Goal: Transaction & Acquisition: Purchase product/service

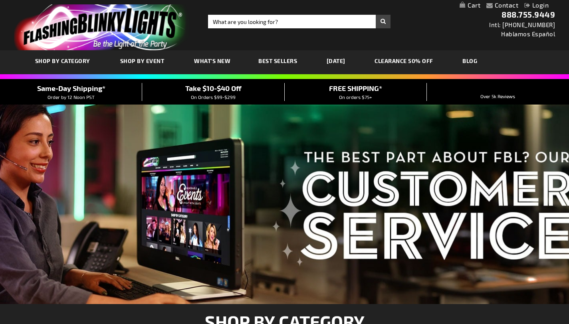
click at [422, 61] on link "CLEARANCE 50% OFF" at bounding box center [404, 61] width 71 height 27
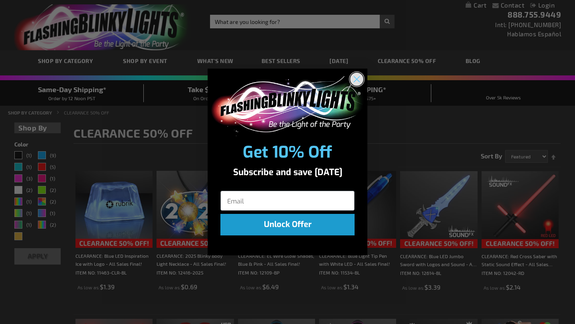
click at [356, 80] on circle "Close dialog" at bounding box center [356, 78] width 13 height 13
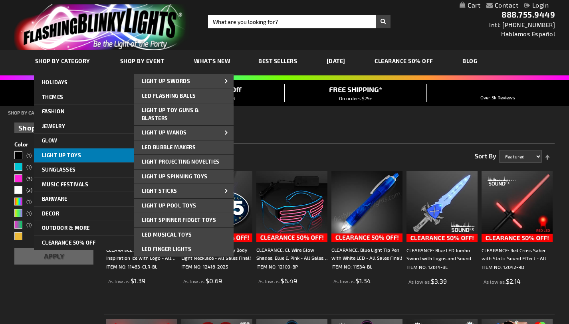
click at [60, 158] on span "Light Up Toys" at bounding box center [62, 155] width 40 height 6
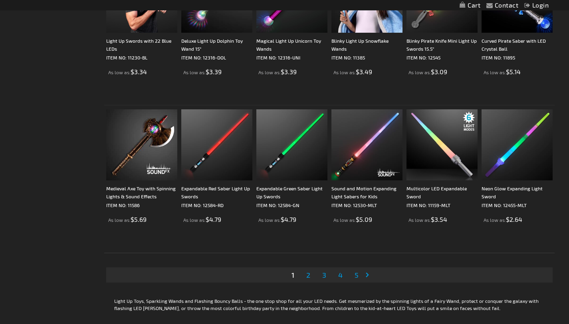
scroll to position [1475, 0]
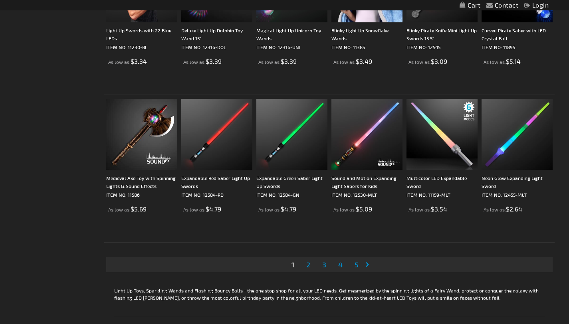
click at [305, 265] on link "Page 2" at bounding box center [308, 265] width 7 height 12
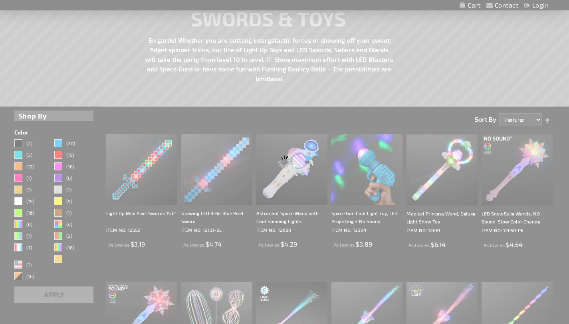
scroll to position [0, 0]
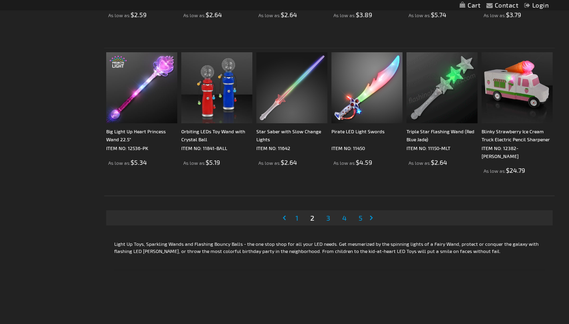
scroll to position [1523, 0]
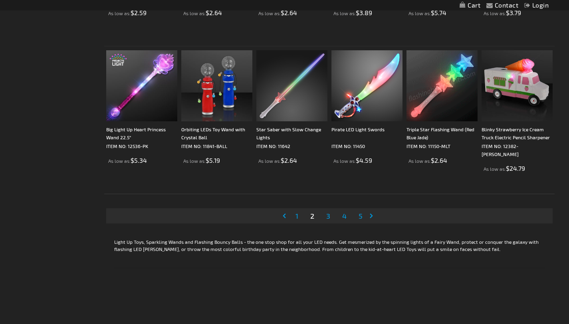
click at [296, 218] on span "1" at bounding box center [297, 216] width 3 height 9
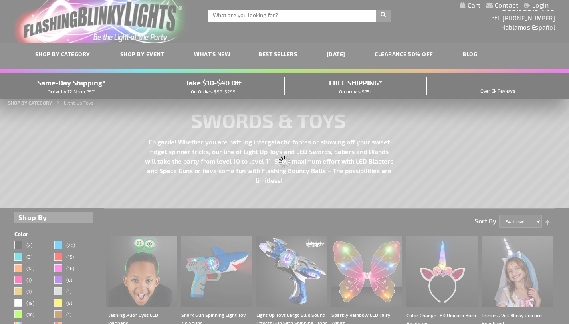
scroll to position [0, 0]
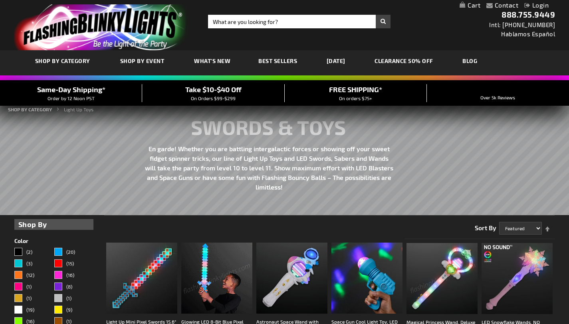
click at [273, 226] on div "Page You're currently reading page 1 Page 2 Page 3 Page 4 Page 5" at bounding box center [329, 225] width 451 height 20
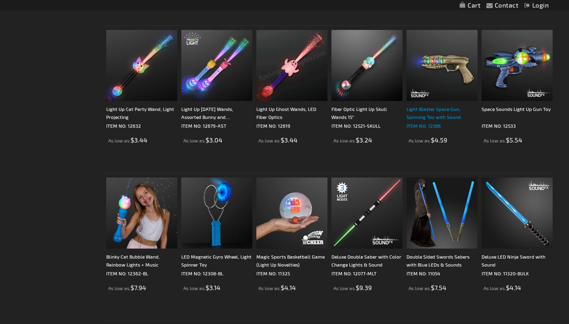
scroll to position [1105, 0]
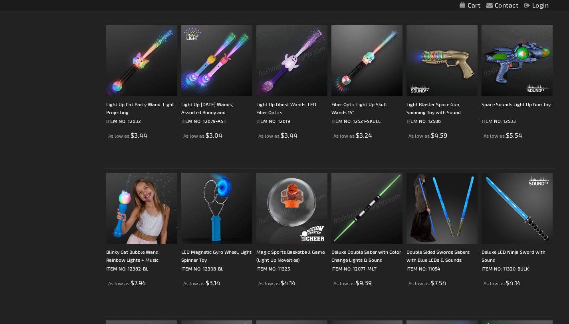
click at [527, 59] on img at bounding box center [517, 60] width 71 height 71
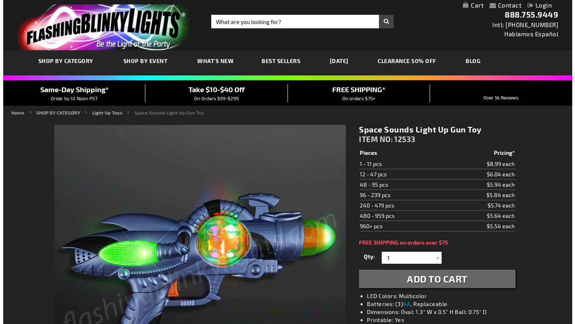
scroll to position [45, 0]
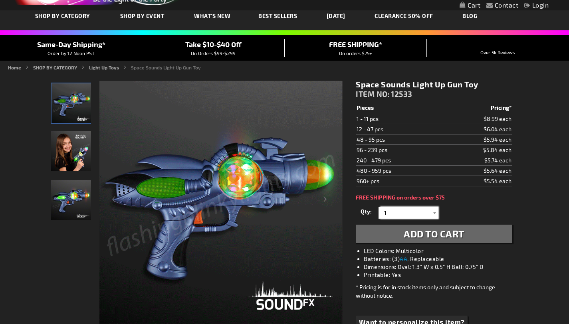
click at [421, 214] on input "1" at bounding box center [410, 213] width 58 height 12
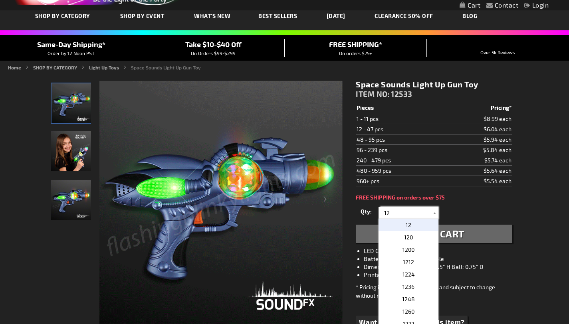
type input "12"
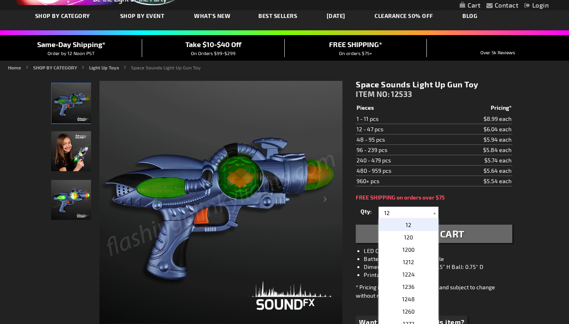
click at [417, 226] on p "12" at bounding box center [409, 225] width 60 height 12
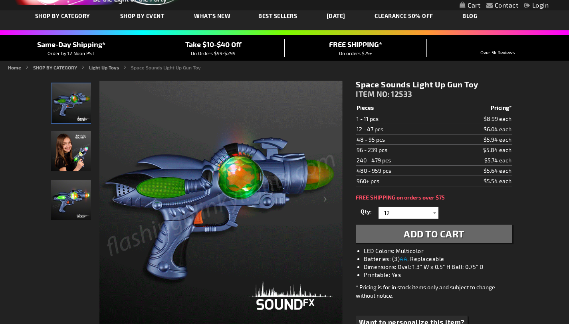
click at [464, 237] on span "Add to Cart" at bounding box center [434, 234] width 61 height 12
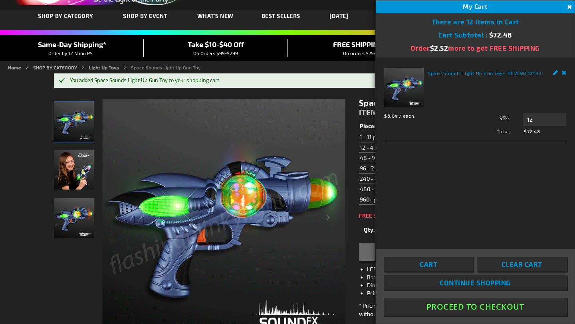
click at [569, 8] on button "Close" at bounding box center [569, 7] width 9 height 9
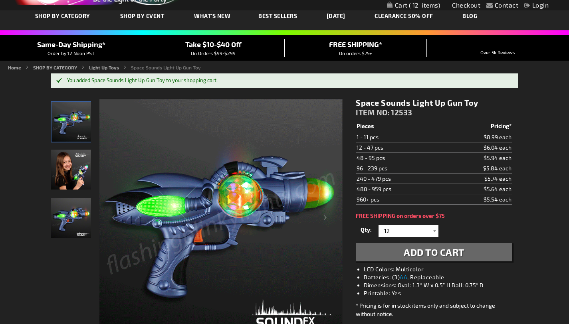
click at [535, 6] on link "Login" at bounding box center [537, 5] width 24 height 8
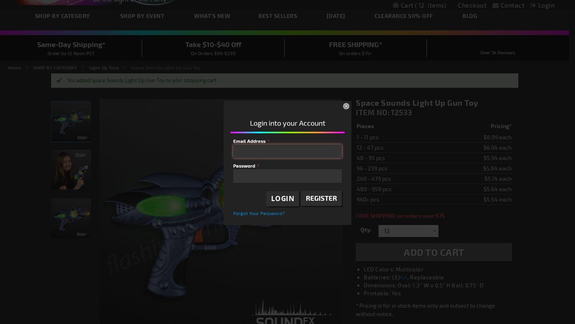
click at [303, 150] on input "Email Address" at bounding box center [287, 152] width 109 height 14
type input "C"
type input "cedarcreek@sasktel.net"
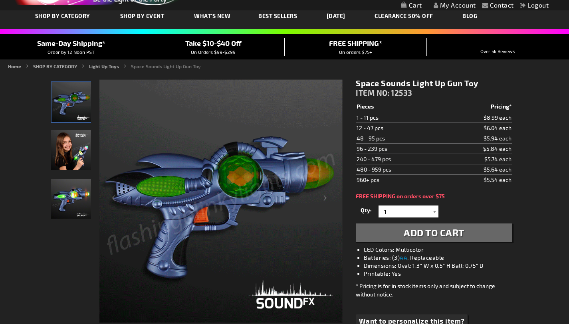
scroll to position [27, 0]
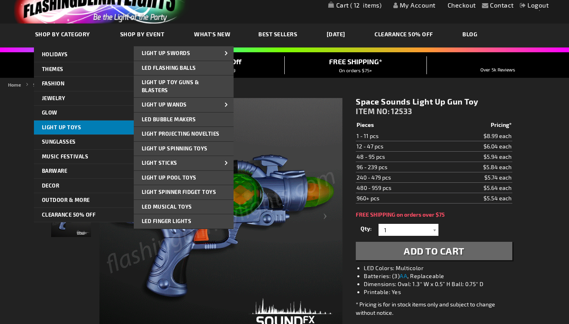
click at [79, 125] on span "Light Up Toys" at bounding box center [62, 127] width 40 height 6
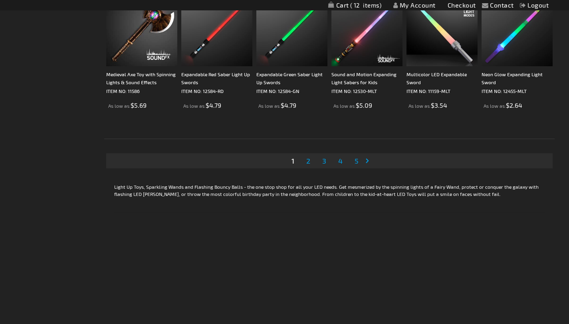
scroll to position [1580, 0]
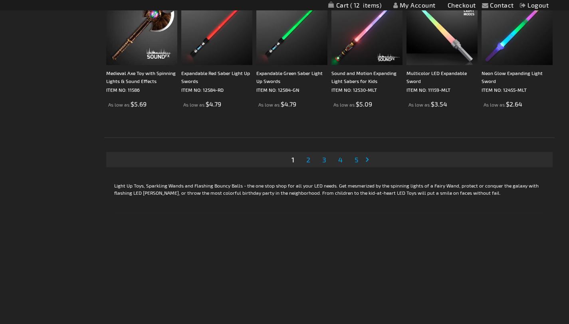
click at [322, 163] on span "3" at bounding box center [324, 159] width 4 height 9
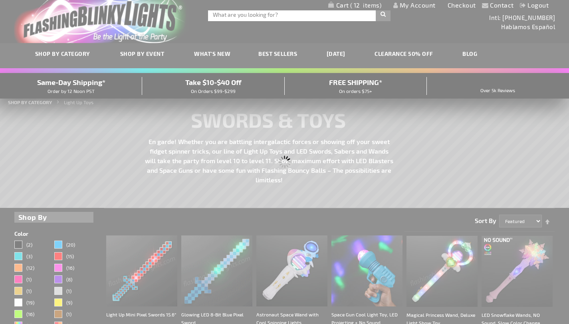
scroll to position [0, 0]
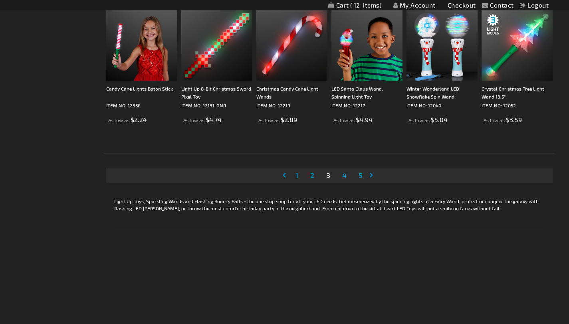
scroll to position [1575, 0]
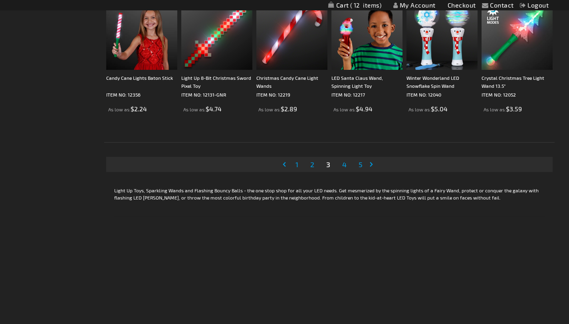
click at [342, 166] on span "4" at bounding box center [344, 164] width 4 height 9
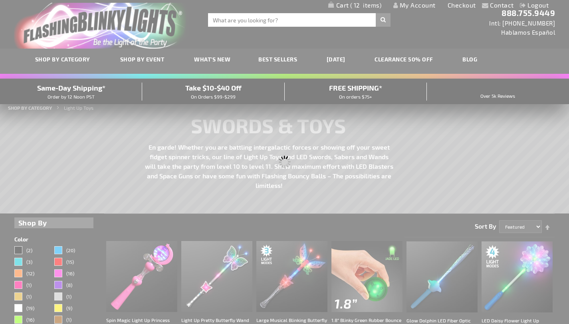
scroll to position [0, 0]
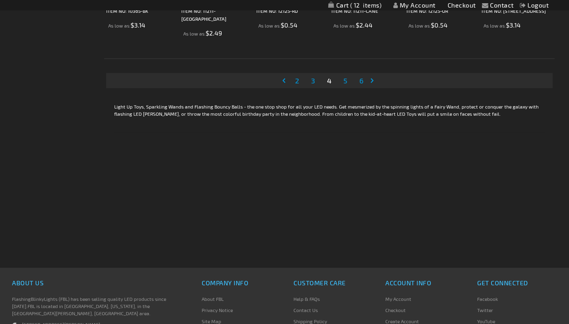
scroll to position [1648, 0]
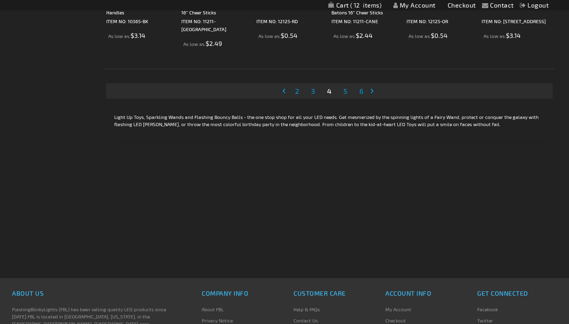
click at [295, 93] on span "2" at bounding box center [297, 91] width 4 height 9
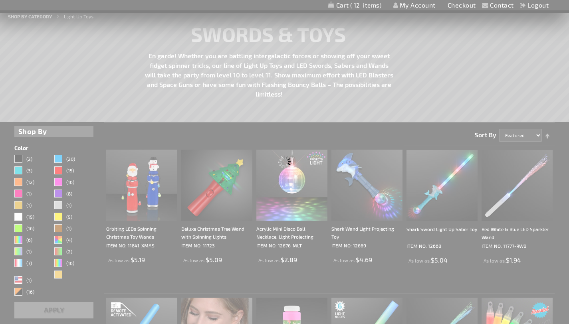
scroll to position [0, 0]
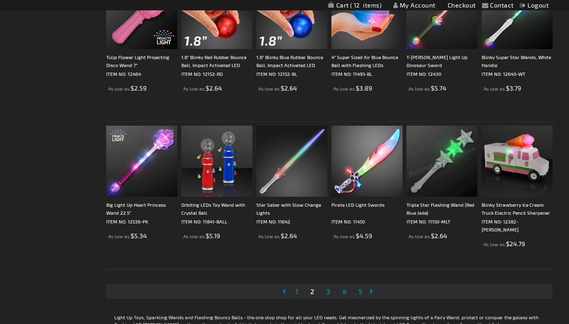
scroll to position [1449, 0]
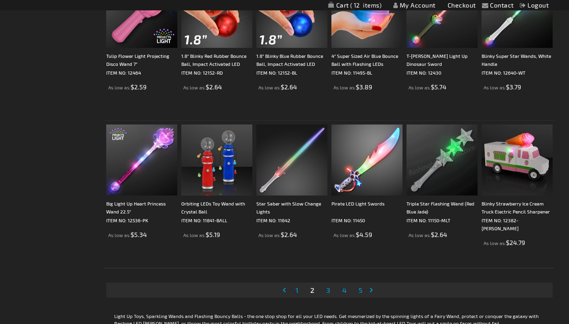
click at [342, 291] on span "4" at bounding box center [344, 290] width 4 height 9
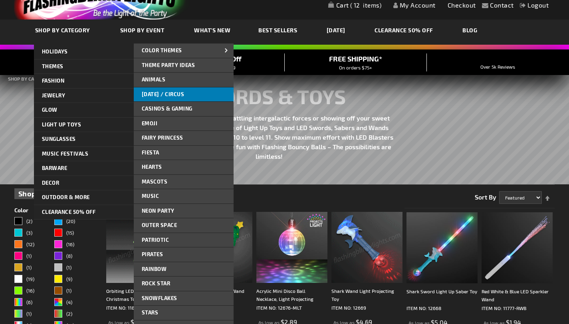
scroll to position [38, 0]
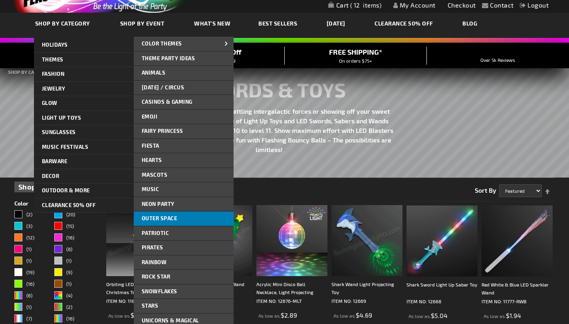
click at [160, 219] on span "Outer Space" at bounding box center [160, 218] width 36 height 6
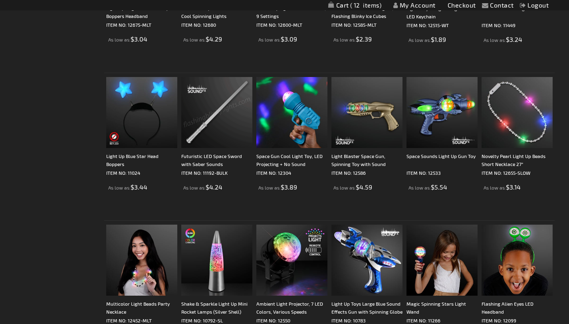
scroll to position [250, 0]
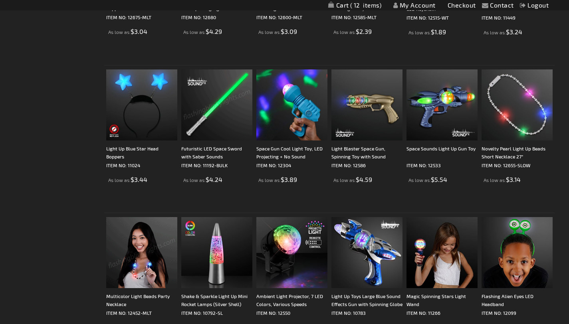
click at [194, 114] on img at bounding box center [216, 105] width 71 height 71
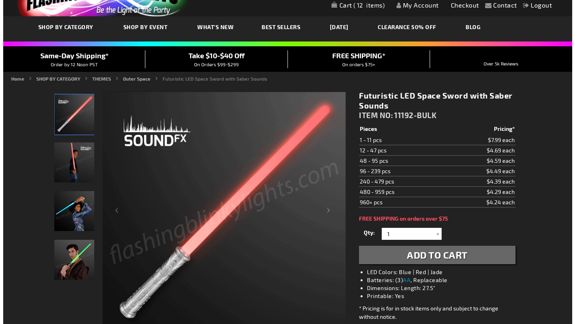
scroll to position [69, 0]
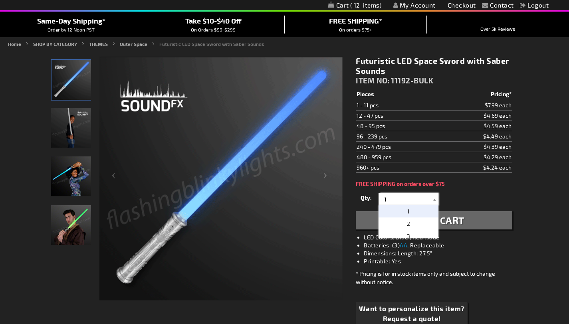
click at [414, 201] on input "1" at bounding box center [410, 199] width 58 height 12
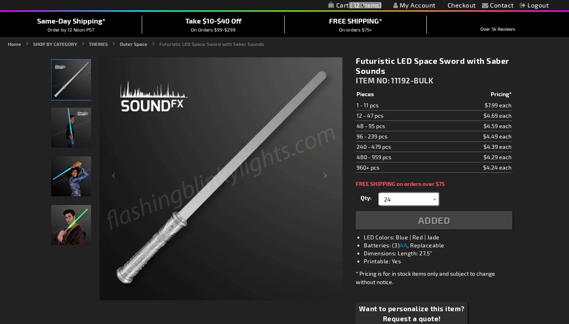
type input "24"
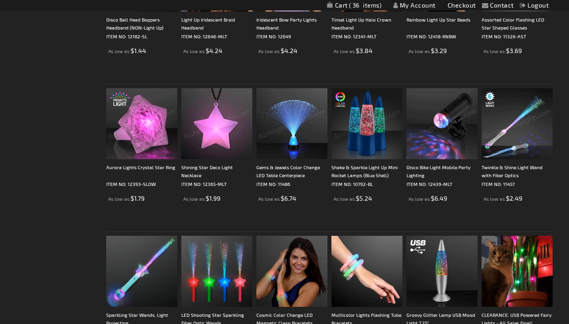
scroll to position [825, 0]
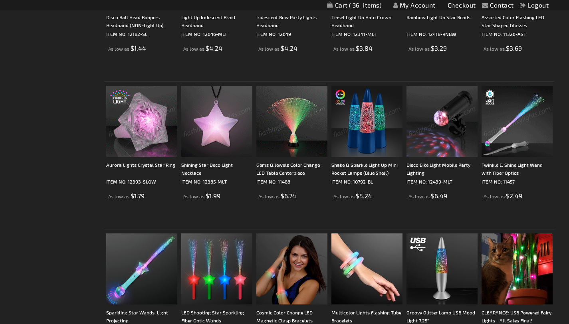
click at [512, 126] on img at bounding box center [517, 121] width 71 height 71
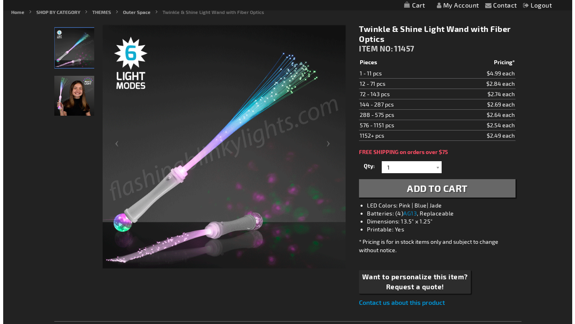
scroll to position [98, 0]
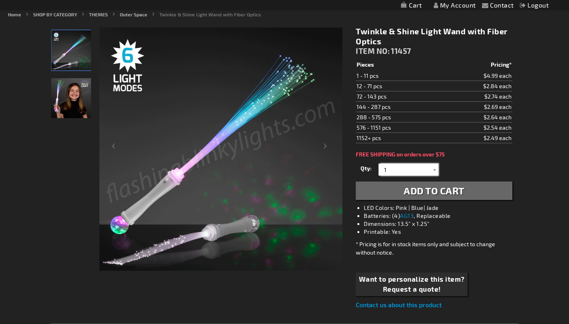
click at [397, 167] on input "1" at bounding box center [410, 170] width 58 height 12
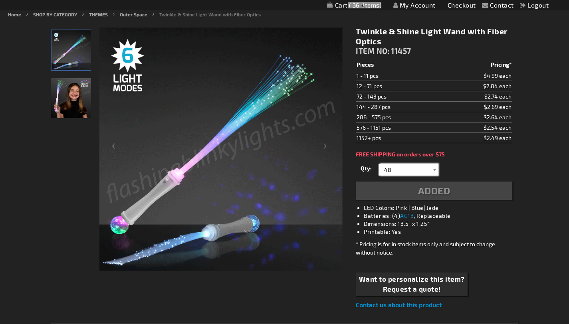
type input "48"
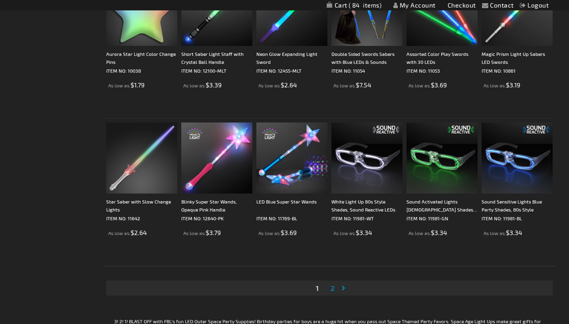
scroll to position [1387, 0]
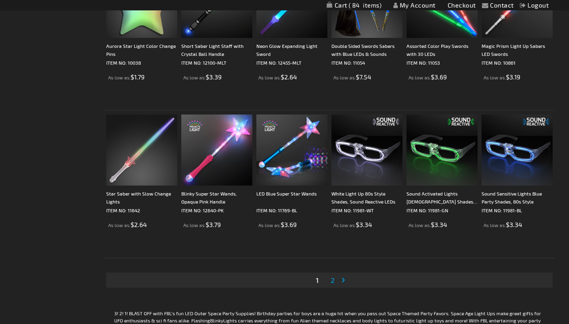
click at [331, 281] on span "2" at bounding box center [333, 280] width 4 height 9
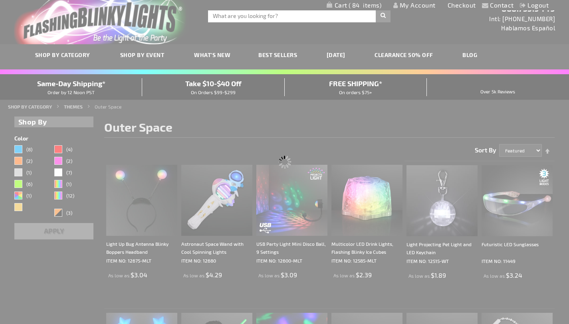
scroll to position [0, 0]
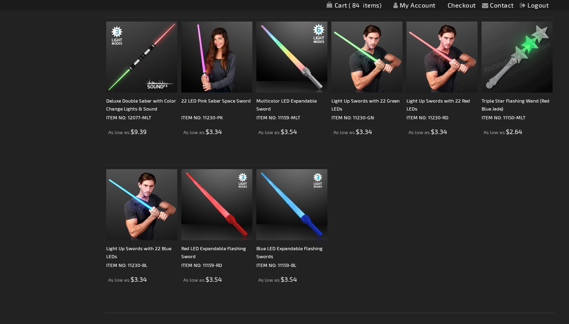
scroll to position [486, 0]
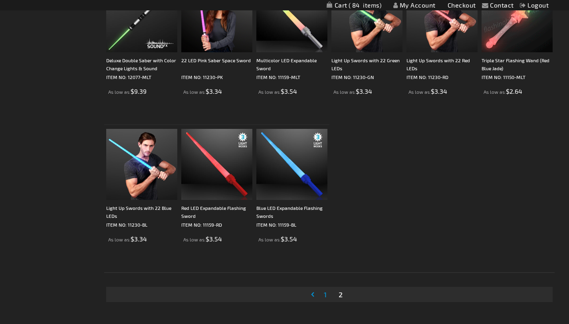
click at [324, 296] on span "1" at bounding box center [325, 294] width 3 height 9
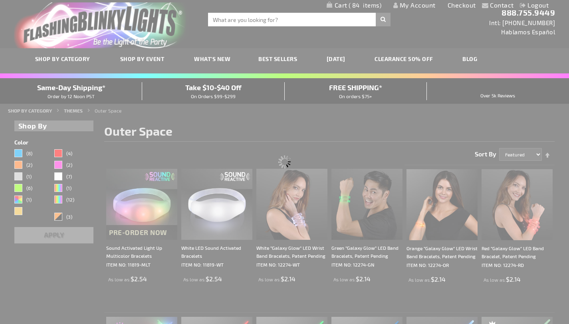
scroll to position [0, 0]
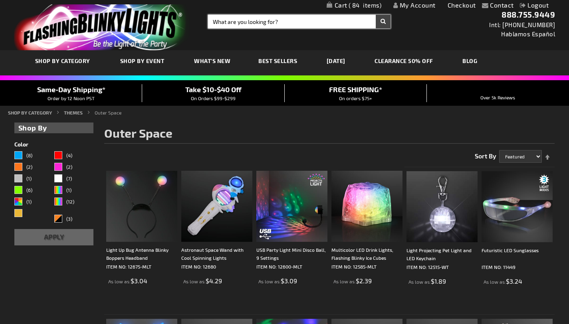
click at [284, 20] on input "Search" at bounding box center [299, 22] width 183 height 14
type input "butterfly"
click at [376, 15] on button "Search" at bounding box center [383, 22] width 15 height 14
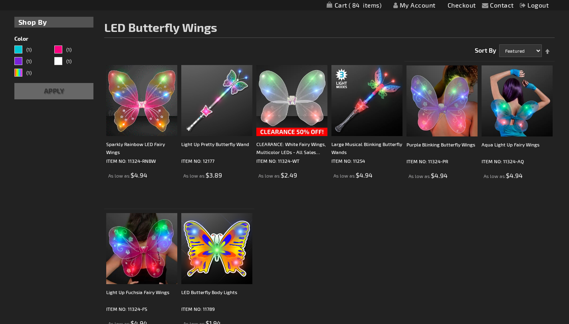
scroll to position [105, 0]
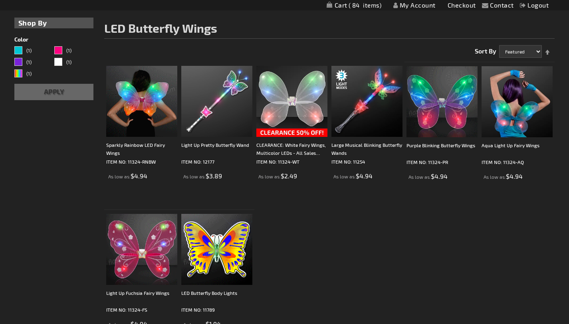
click at [442, 118] on img at bounding box center [442, 101] width 71 height 71
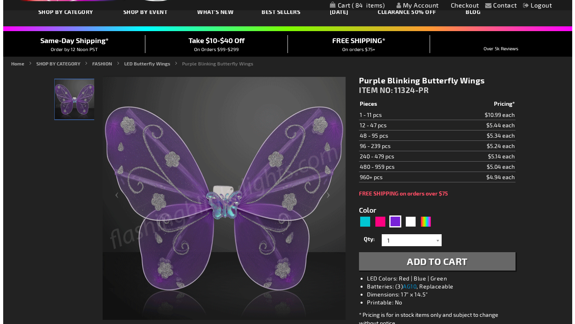
scroll to position [49, 0]
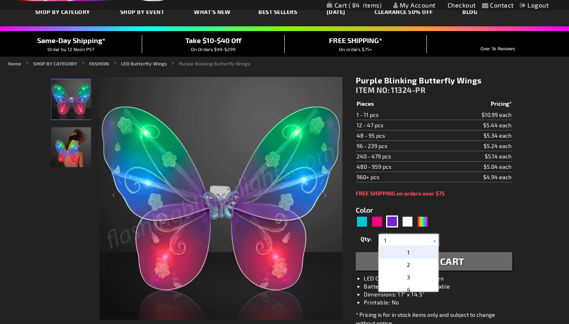
click at [392, 242] on input "1" at bounding box center [410, 241] width 58 height 12
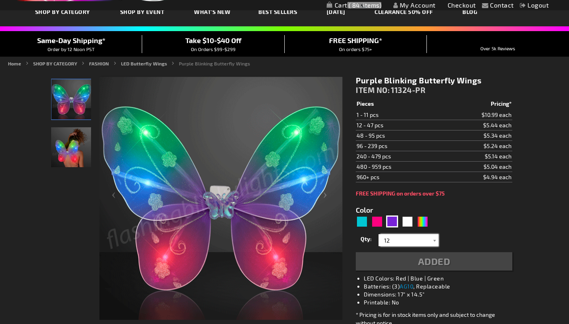
type input "12"
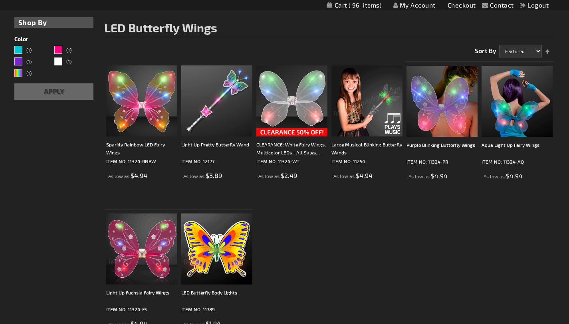
scroll to position [105, 0]
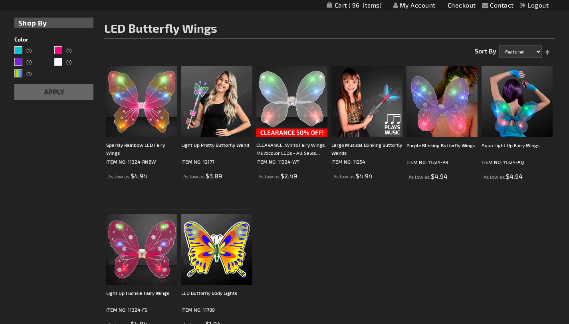
click at [211, 106] on img at bounding box center [216, 101] width 71 height 71
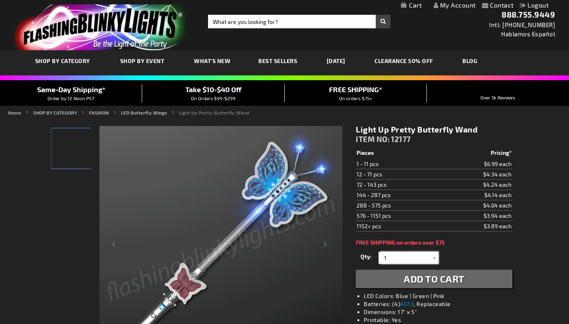
click at [398, 257] on input "1" at bounding box center [410, 258] width 58 height 12
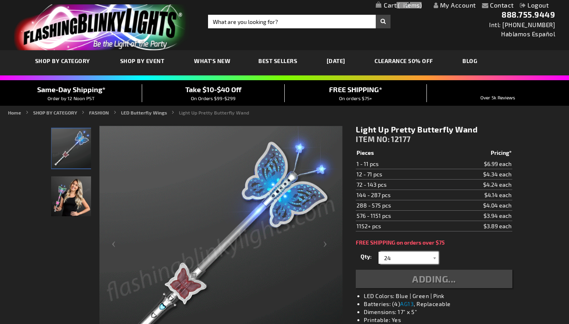
type input "24"
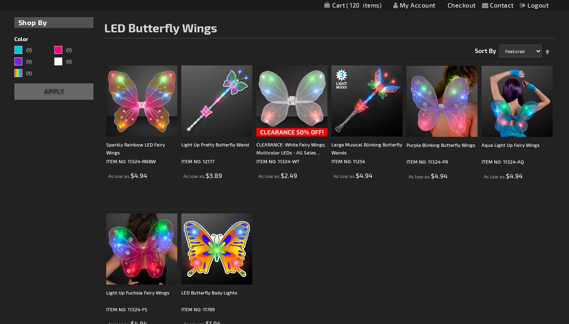
scroll to position [105, 0]
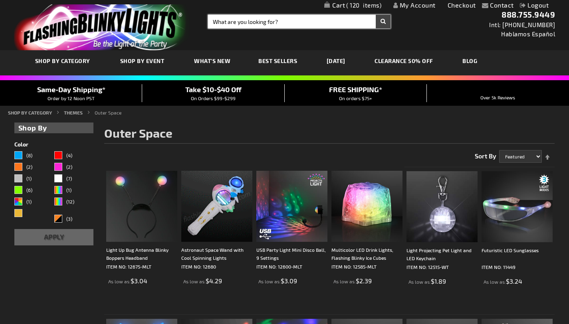
click at [300, 21] on input "Search" at bounding box center [299, 22] width 183 height 14
type input "wand"
click at [376, 15] on button "Search" at bounding box center [383, 22] width 15 height 14
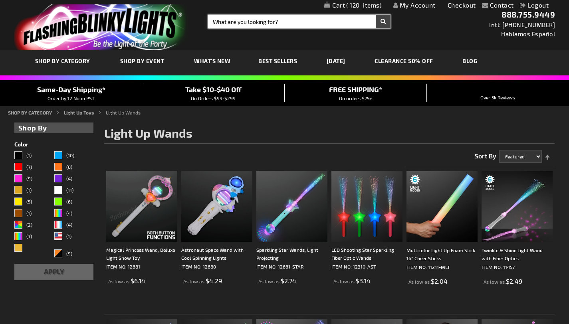
click at [286, 19] on input "Search" at bounding box center [299, 22] width 183 height 14
type input "bubble"
click at [376, 15] on button "Search" at bounding box center [383, 22] width 15 height 14
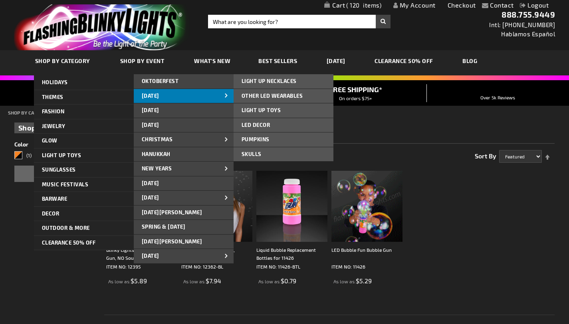
click at [155, 92] on link "[DATE]" at bounding box center [184, 96] width 100 height 14
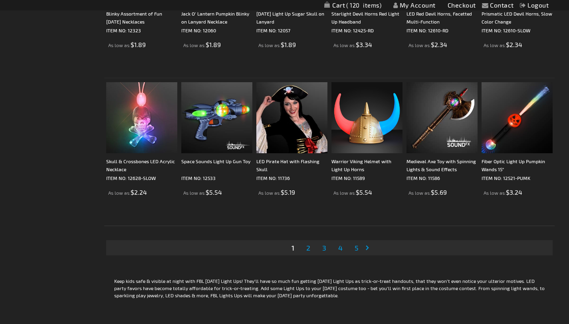
scroll to position [1492, 0]
click at [306, 247] on span "2" at bounding box center [308, 247] width 4 height 9
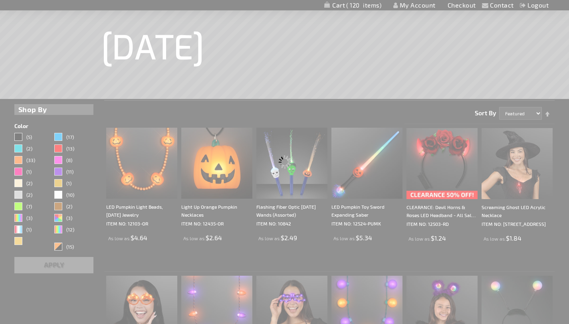
scroll to position [117, 0]
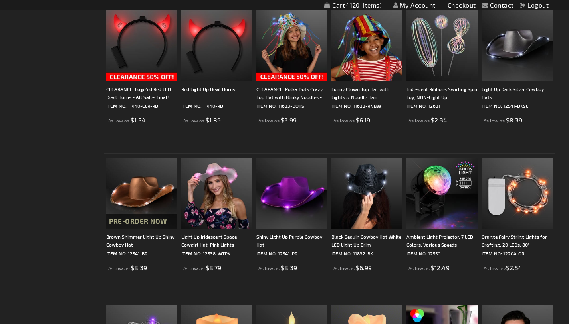
scroll to position [389, 0]
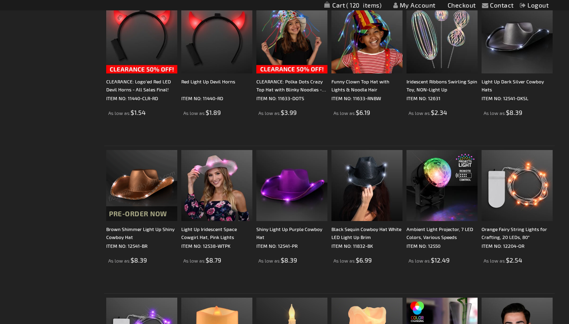
click at [106, 185] on img at bounding box center [141, 185] width 71 height 71
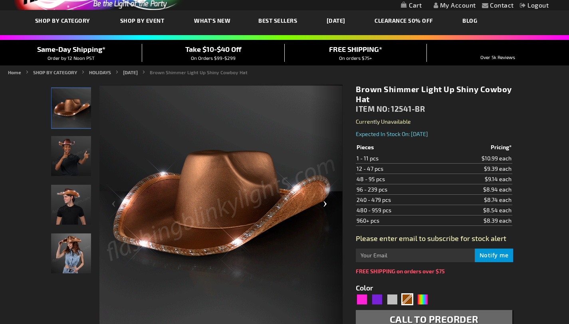
scroll to position [50, 0]
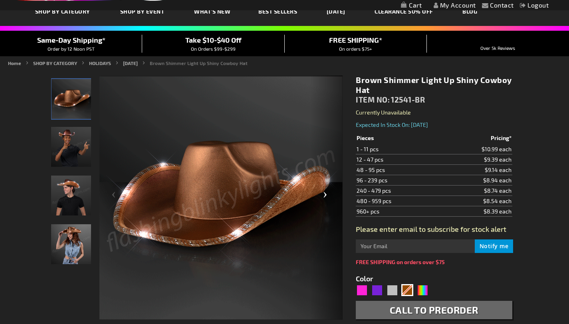
click at [327, 194] on div "Next" at bounding box center [327, 198] width 32 height 245
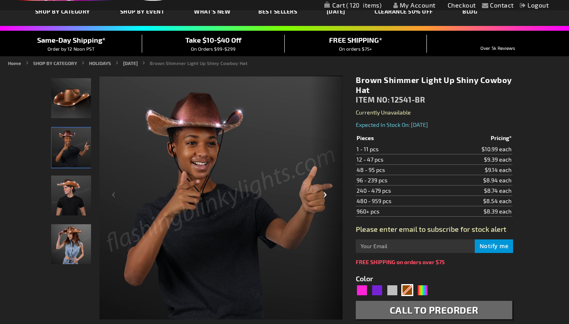
click at [327, 194] on div "Next" at bounding box center [327, 198] width 32 height 245
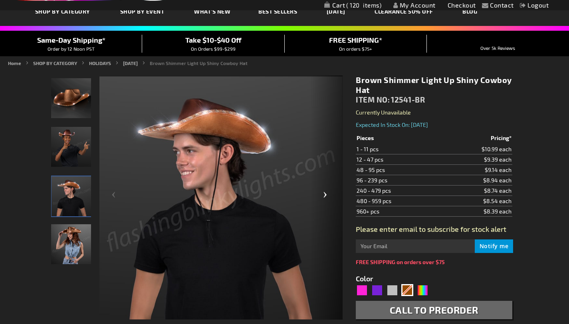
click at [327, 194] on div "Next" at bounding box center [327, 198] width 32 height 245
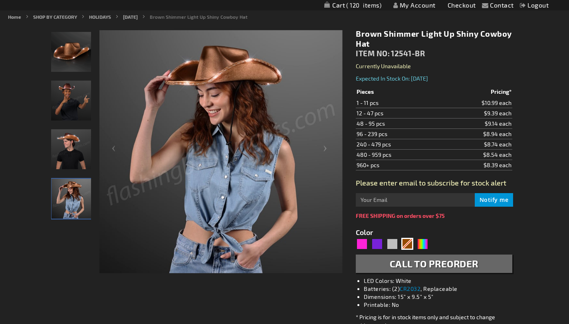
scroll to position [98, 0]
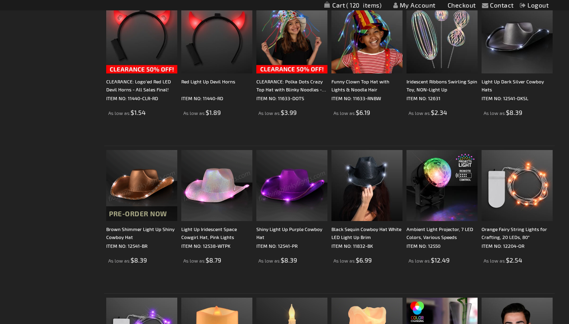
scroll to position [373, 0]
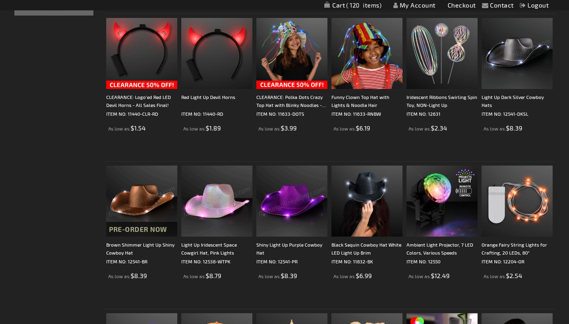
click at [519, 58] on img at bounding box center [517, 53] width 71 height 71
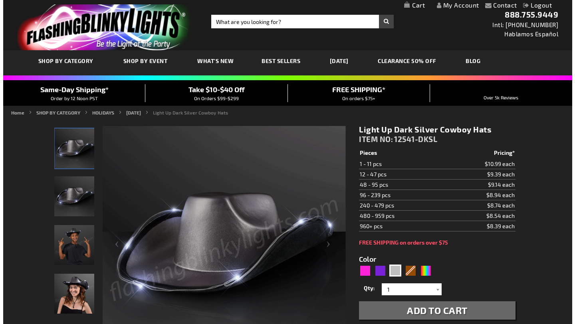
scroll to position [70, 0]
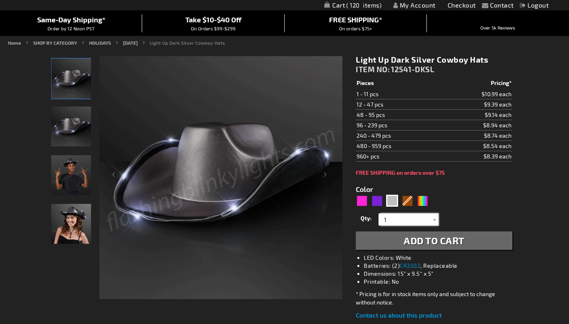
click at [394, 219] on input "1" at bounding box center [410, 220] width 58 height 12
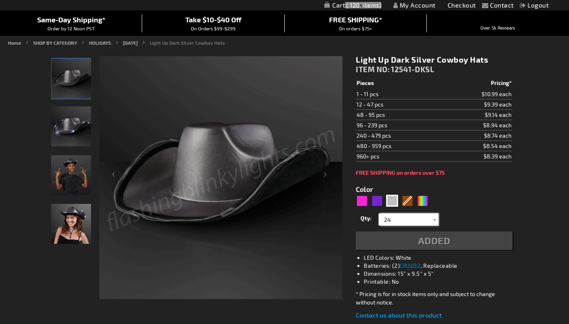
type input "24"
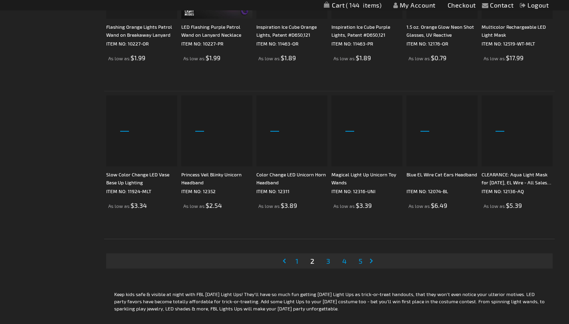
scroll to position [1481, 0]
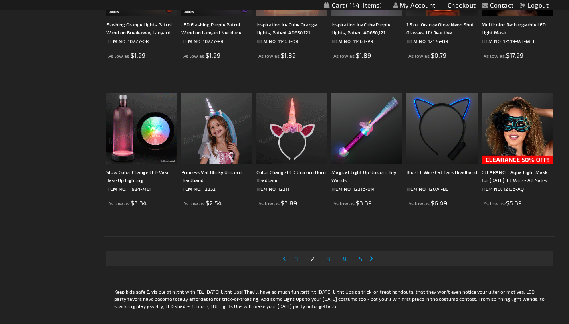
click at [286, 135] on img at bounding box center [292, 128] width 71 height 71
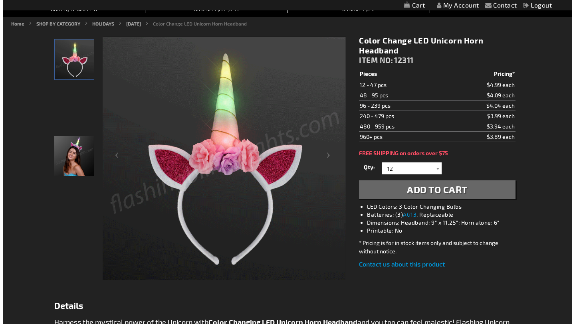
scroll to position [89, 0]
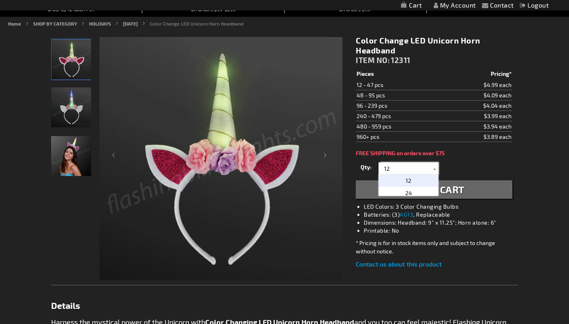
click at [399, 170] on input "12" at bounding box center [410, 169] width 58 height 12
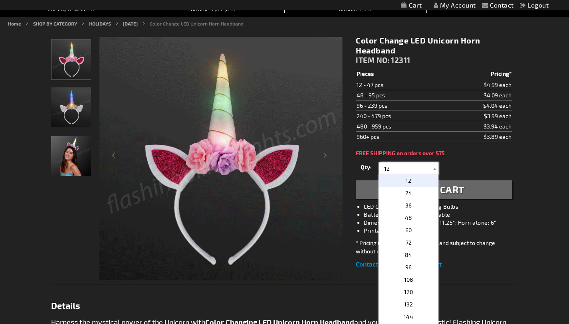
type input "1"
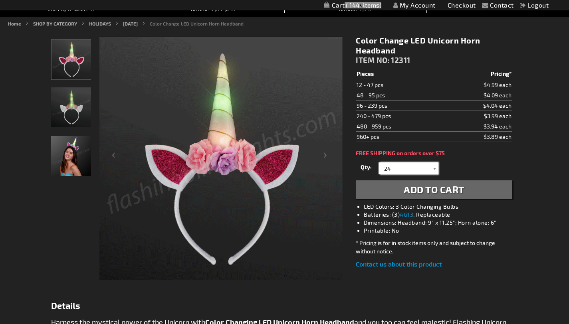
type input "24"
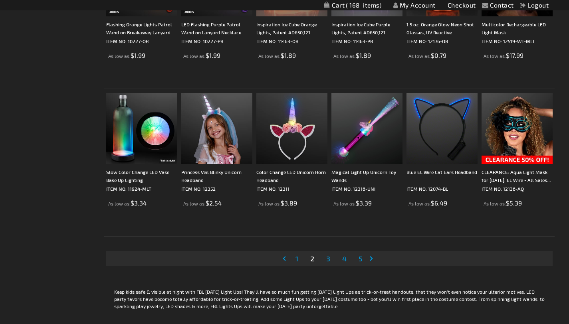
click at [326, 258] on span "3" at bounding box center [328, 259] width 4 height 9
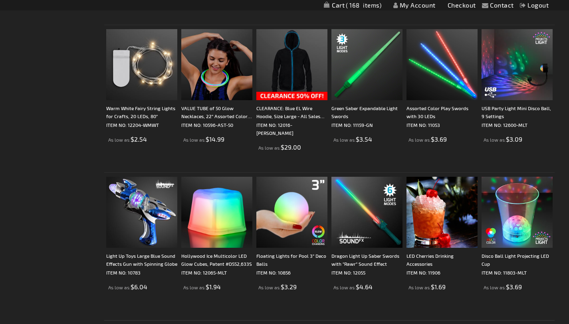
scroll to position [1395, 0]
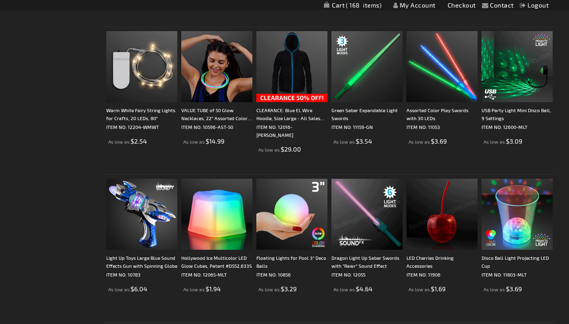
click at [528, 75] on img at bounding box center [517, 66] width 71 height 71
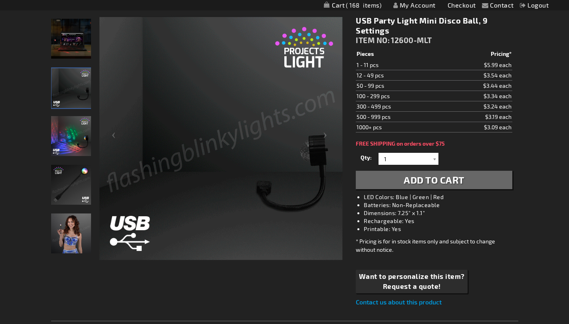
scroll to position [111, 0]
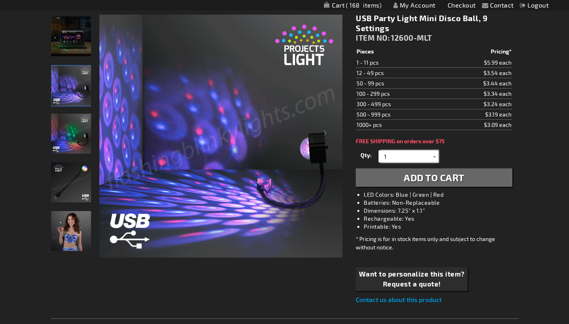
click at [406, 155] on input "1" at bounding box center [410, 157] width 58 height 12
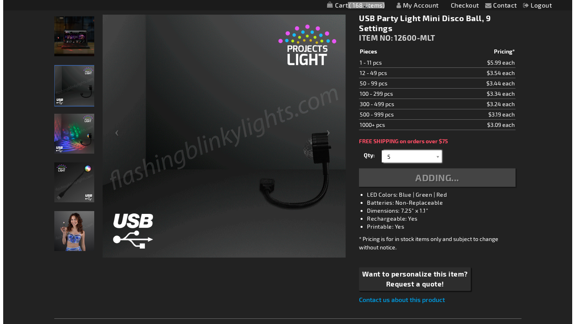
scroll to position [93, 0]
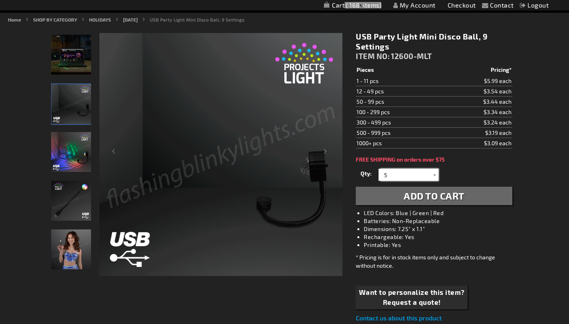
type input "5"
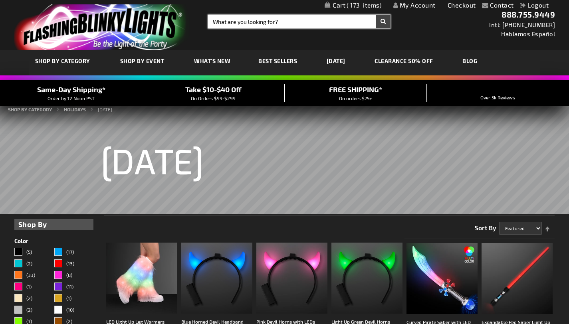
click at [239, 22] on input "Search" at bounding box center [299, 22] width 183 height 14
type input "cowboy"
click at [376, 15] on button "Search" at bounding box center [383, 22] width 15 height 14
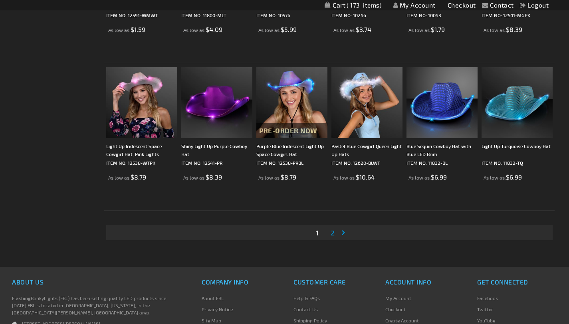
scroll to position [1435, 0]
click at [329, 231] on link "Page 2" at bounding box center [332, 233] width 7 height 12
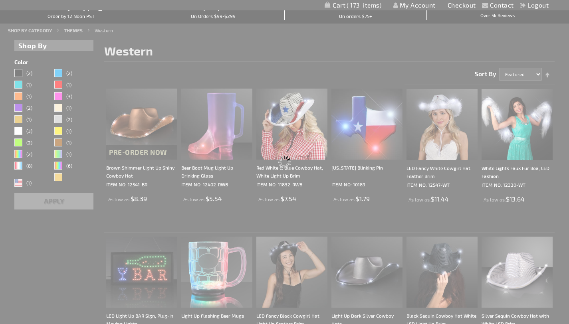
scroll to position [7, 0]
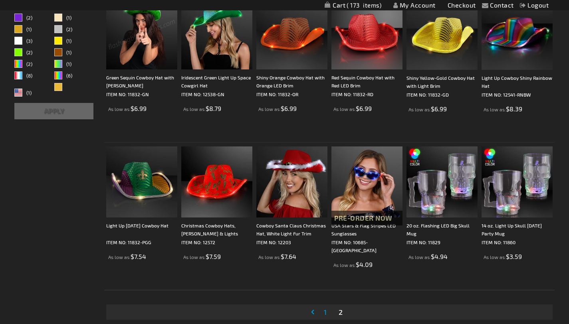
scroll to position [187, 0]
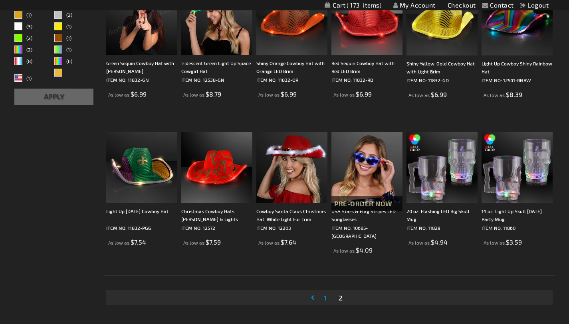
click at [324, 300] on span "1" at bounding box center [325, 298] width 3 height 9
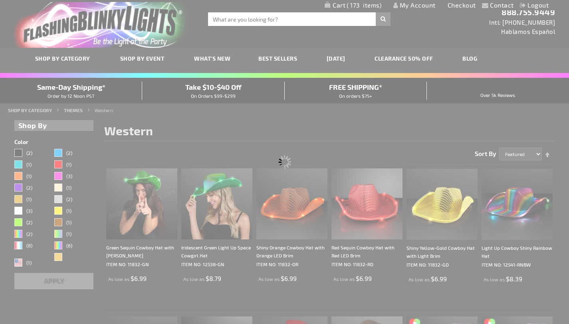
scroll to position [0, 0]
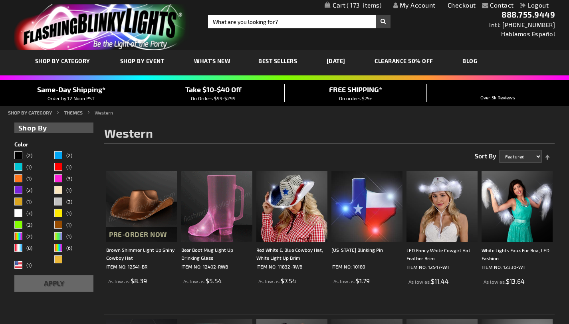
click at [203, 200] on img at bounding box center [216, 206] width 71 height 71
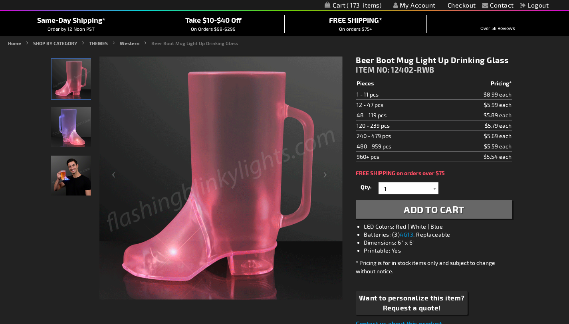
scroll to position [84, 0]
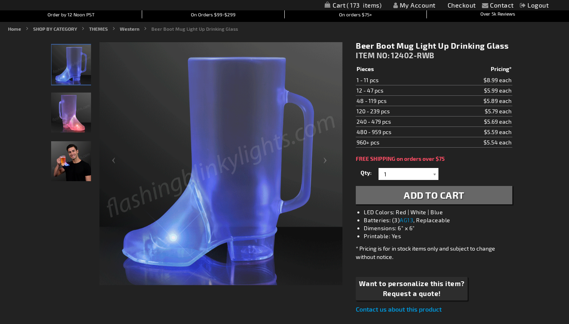
click at [72, 169] on img "Male displaying Light Up Beer Boot Mug LED Drinking Glass" at bounding box center [71, 161] width 40 height 40
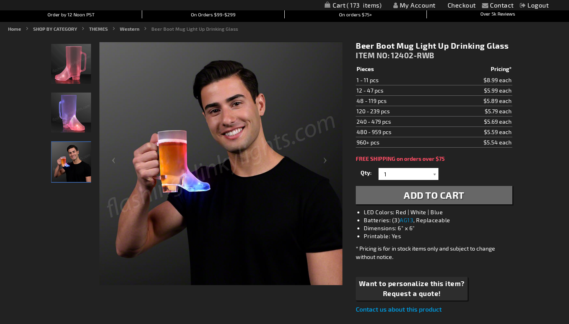
click at [77, 113] on img "Light Up Beer Boot Mug LED Drinking Glass" at bounding box center [71, 113] width 40 height 40
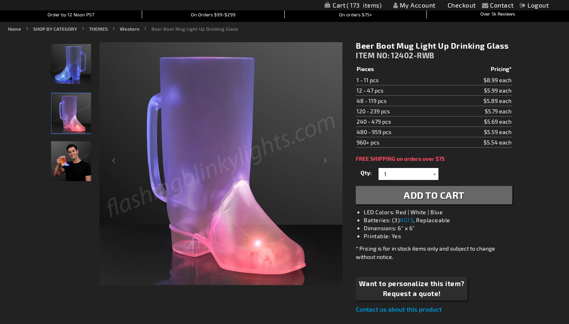
click at [76, 58] on img "Light Up Beer Boot Mug LED Drinking Glass" at bounding box center [71, 64] width 40 height 40
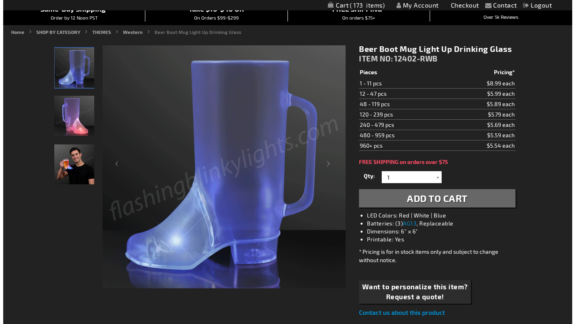
scroll to position [0, 0]
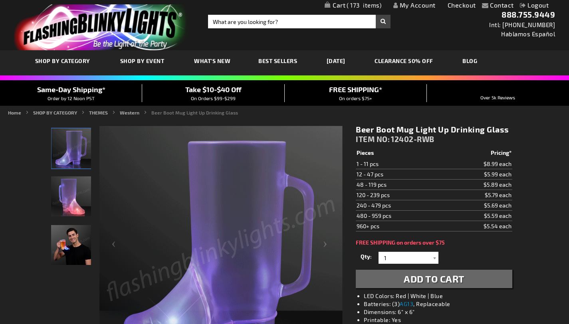
click at [362, 5] on span "173" at bounding box center [364, 5] width 35 height 7
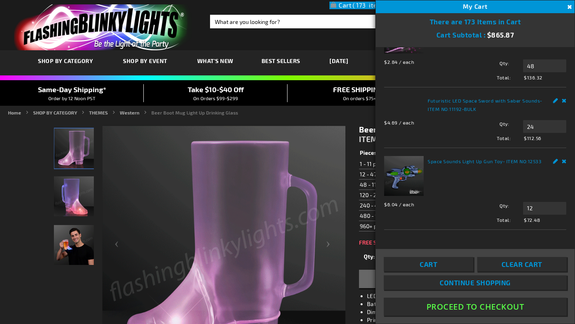
scroll to position [487, 0]
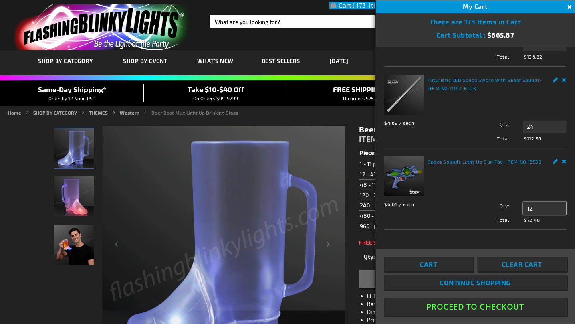
click at [539, 208] on input "12" at bounding box center [544, 208] width 43 height 13
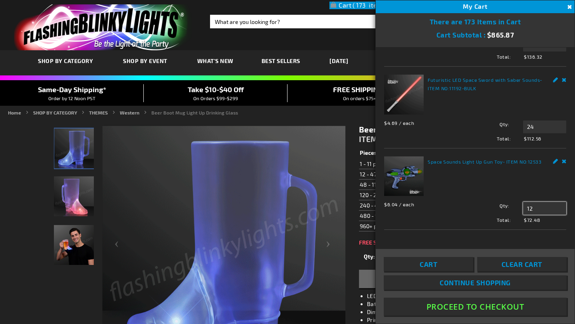
type input "1"
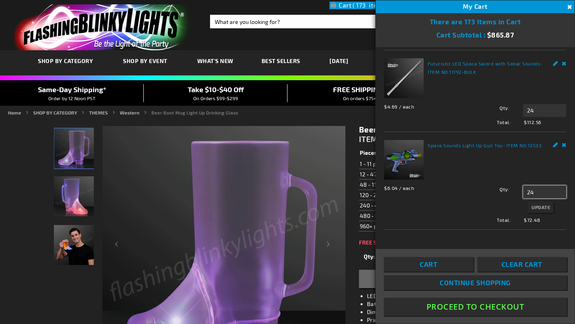
type input "24"
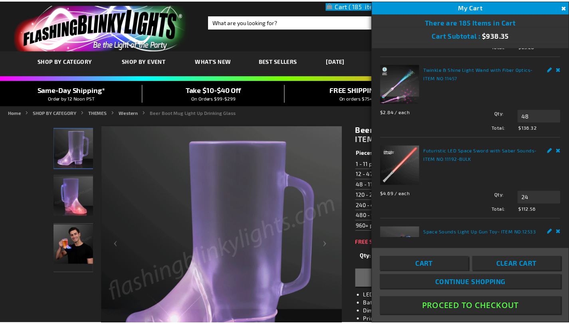
scroll to position [308, 0]
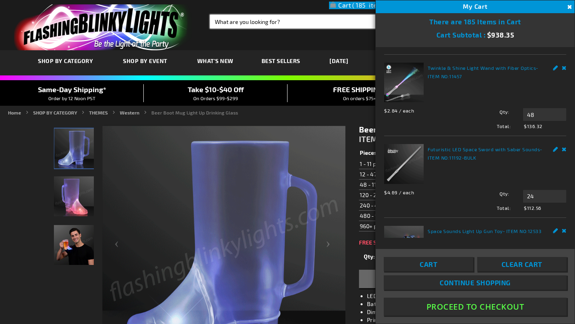
click at [247, 23] on input "Search" at bounding box center [302, 22] width 185 height 14
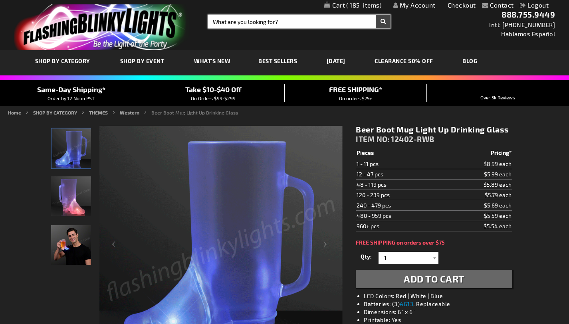
click at [251, 20] on input "Search" at bounding box center [299, 22] width 183 height 14
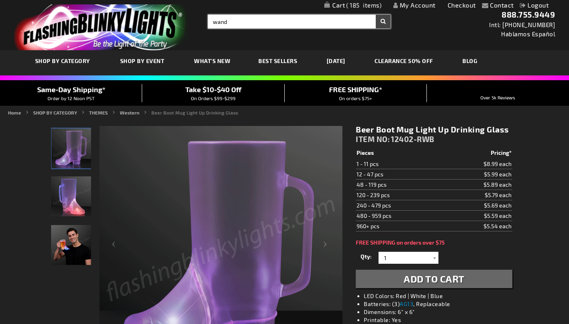
type input "wand"
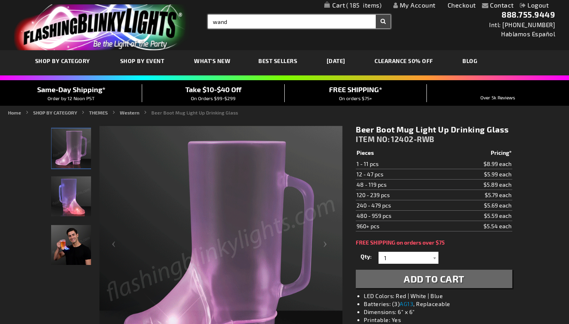
click at [376, 15] on button "Search" at bounding box center [383, 22] width 15 height 14
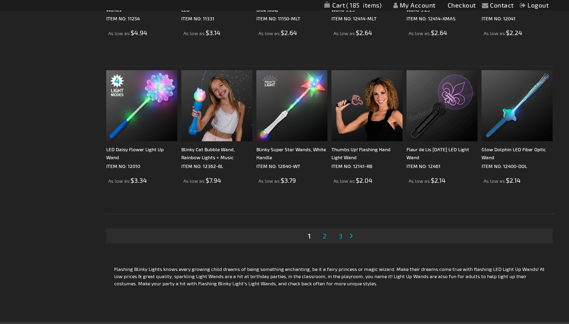
scroll to position [1433, 0]
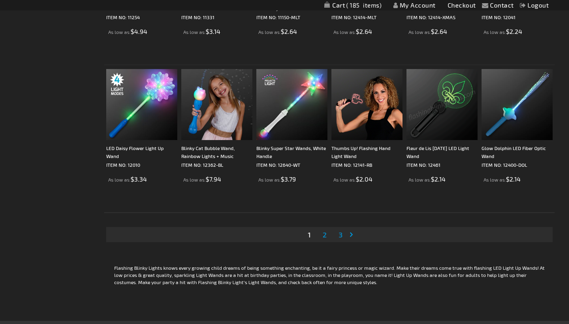
click at [323, 237] on span "2" at bounding box center [325, 235] width 4 height 9
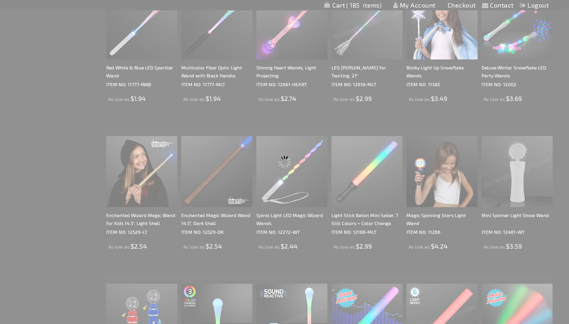
scroll to position [0, 0]
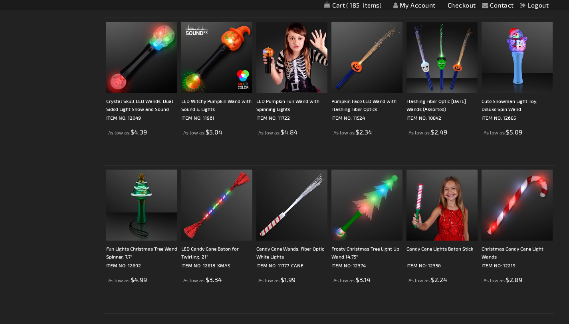
scroll to position [1375, 0]
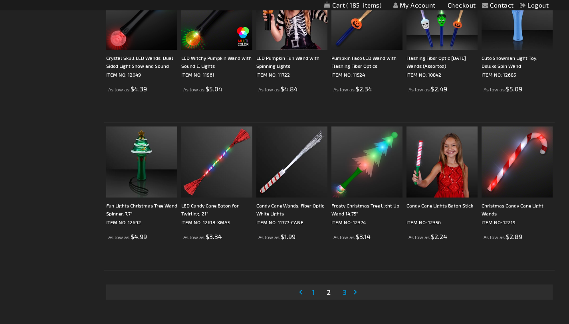
click at [343, 292] on span "3" at bounding box center [345, 292] width 4 height 9
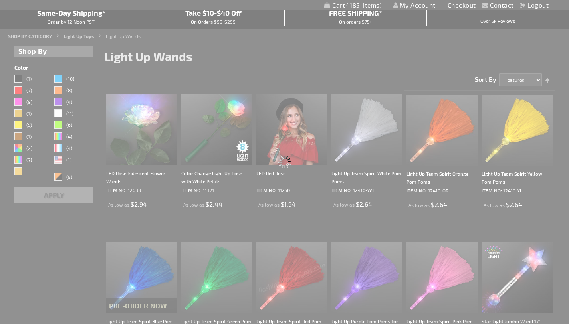
scroll to position [0, 0]
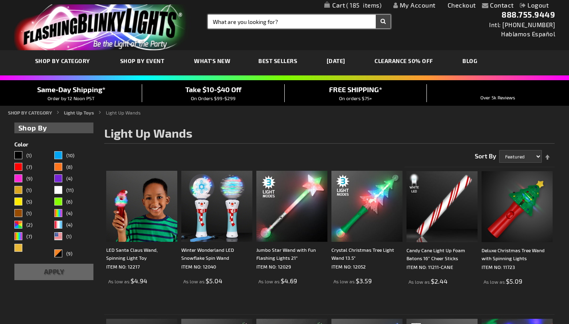
click at [273, 23] on input "Search" at bounding box center [299, 22] width 183 height 14
type input "vest"
click at [376, 15] on button "Search" at bounding box center [383, 22] width 15 height 14
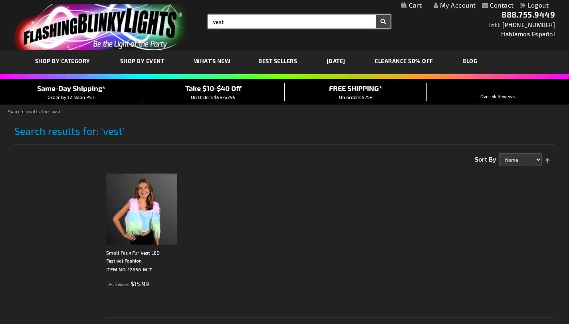
click at [246, 18] on input "vest" at bounding box center [299, 22] width 183 height 14
type input "v"
type input "clothes"
click at [376, 15] on button "Search" at bounding box center [383, 22] width 15 height 14
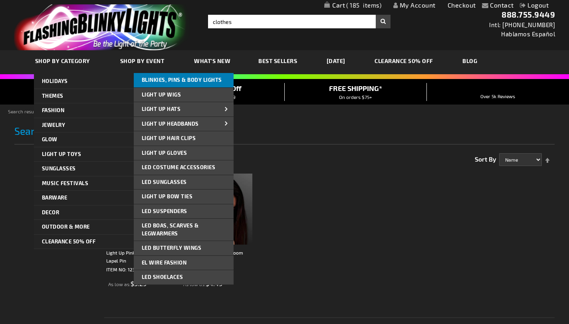
click at [191, 79] on span "Blinkies, Pins & Body Lights" at bounding box center [182, 80] width 80 height 6
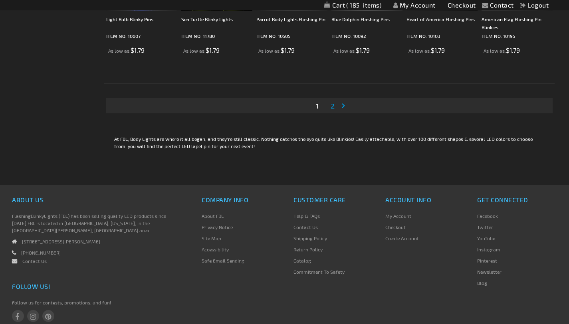
scroll to position [1563, 0]
click at [329, 105] on link "Page 2" at bounding box center [332, 105] width 7 height 12
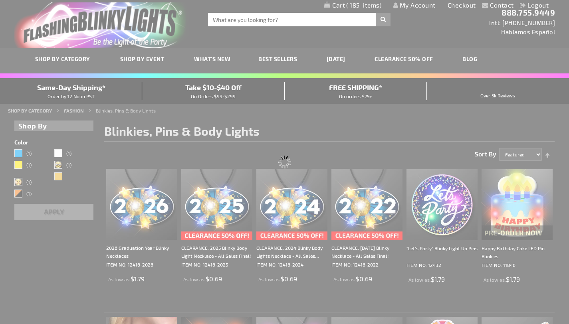
scroll to position [0, 0]
